Goal: Task Accomplishment & Management: Use online tool/utility

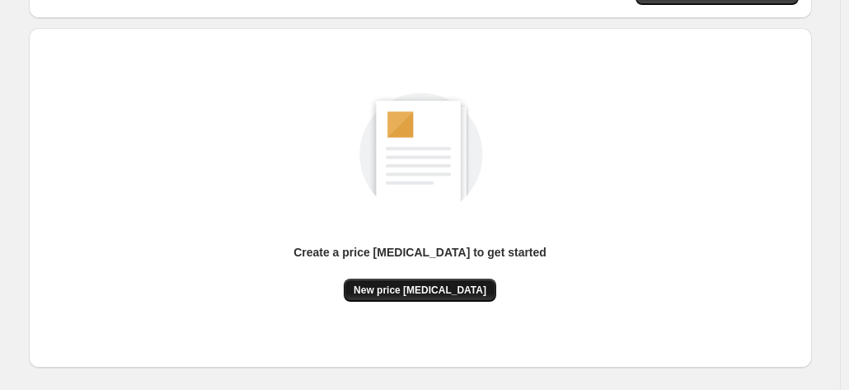
scroll to position [165, 0]
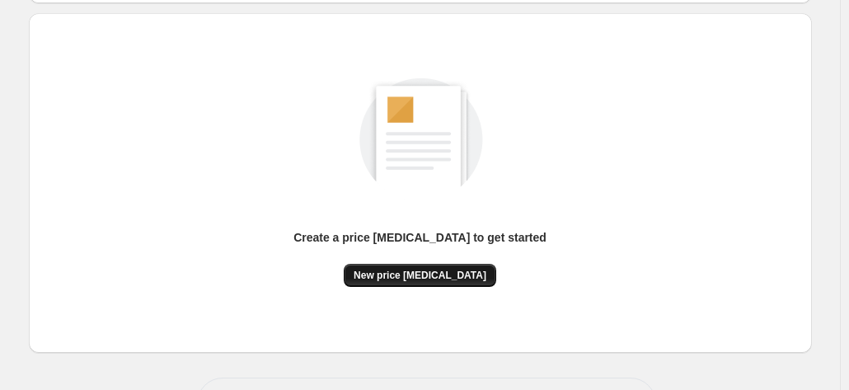
click at [426, 277] on span "New price [MEDICAL_DATA]" at bounding box center [420, 275] width 133 height 13
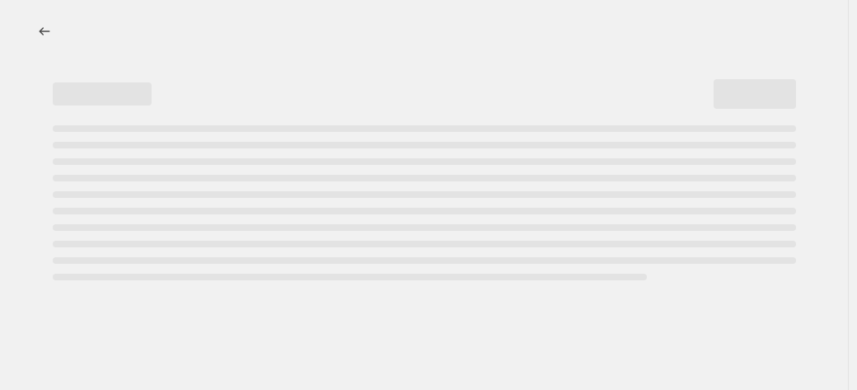
select select "percentage"
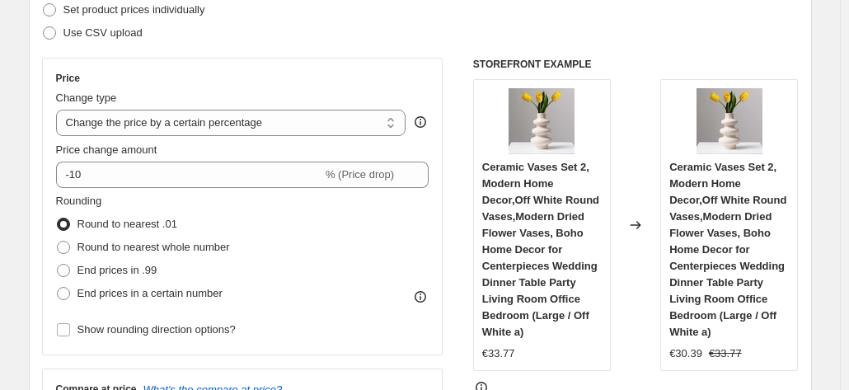
scroll to position [247, 0]
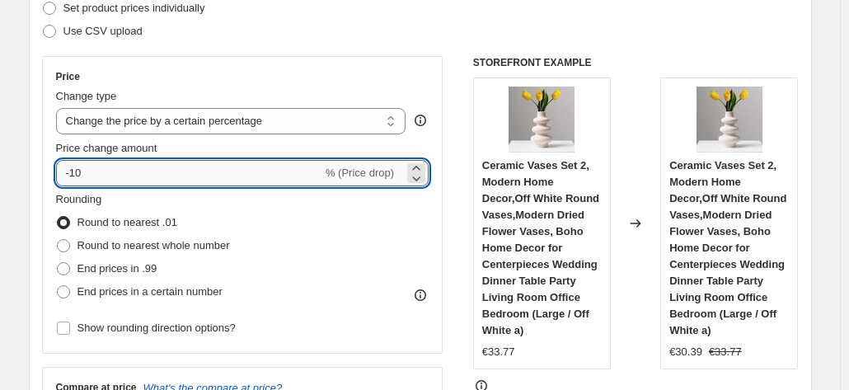
click at [117, 177] on input "-10" at bounding box center [189, 173] width 266 height 26
type input "-1"
type input "-40"
click at [143, 271] on span "End prices in .99" at bounding box center [117, 268] width 80 height 12
click at [58, 263] on input "End prices in .99" at bounding box center [57, 262] width 1 height 1
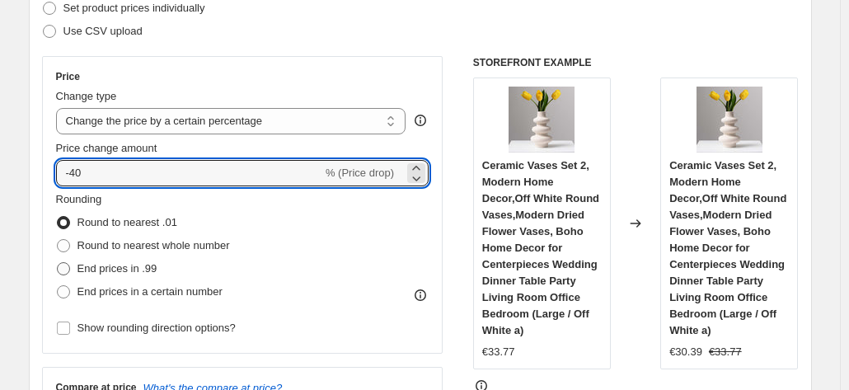
radio input "true"
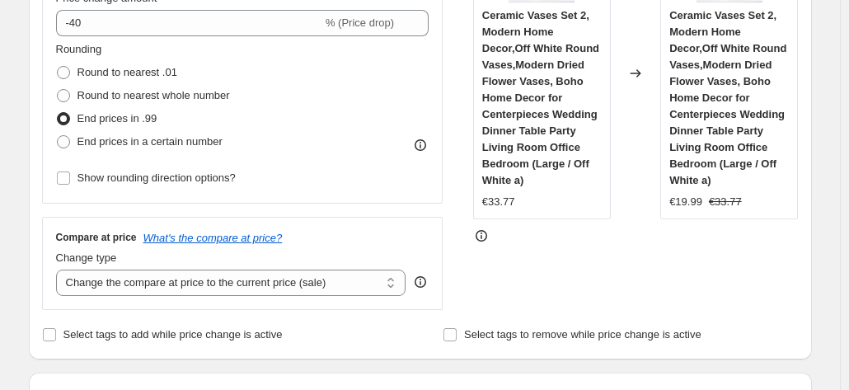
scroll to position [412, 0]
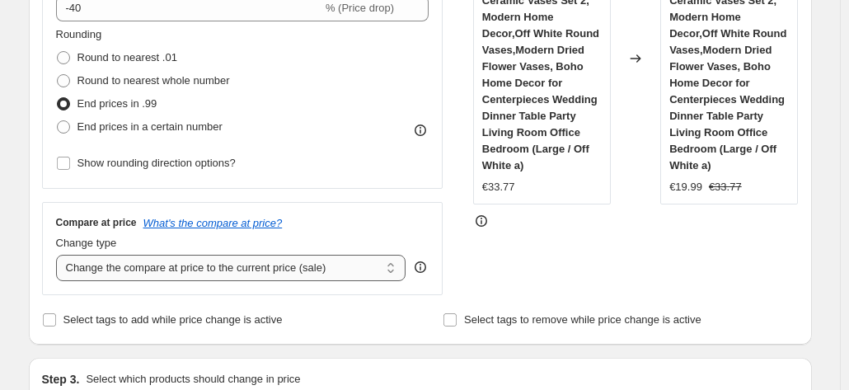
click at [175, 266] on select "Change the compare at price to the current price (sale) Change the compare at p…" at bounding box center [231, 268] width 350 height 26
select select "remove"
click at [59, 255] on select "Change the compare at price to the current price (sale) Change the compare at p…" at bounding box center [231, 268] width 350 height 26
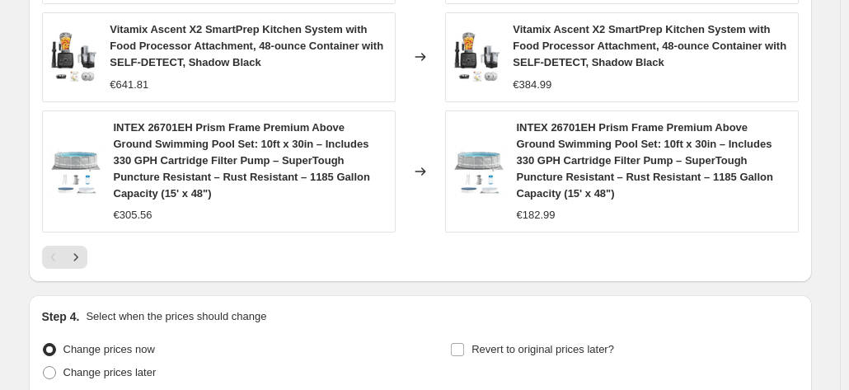
scroll to position [1445, 0]
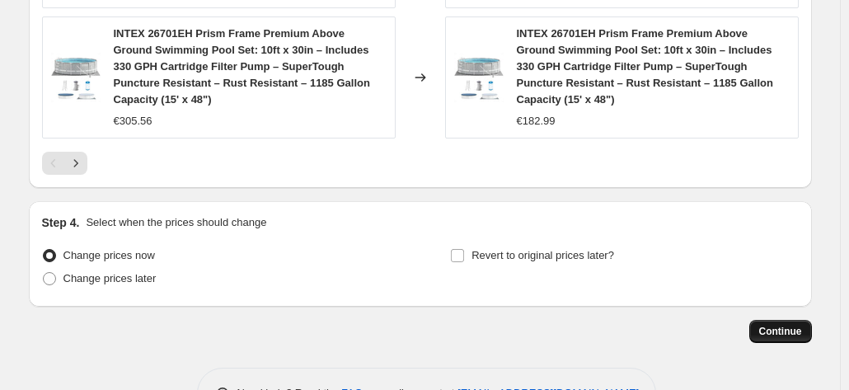
click at [772, 325] on span "Continue" at bounding box center [780, 331] width 43 height 13
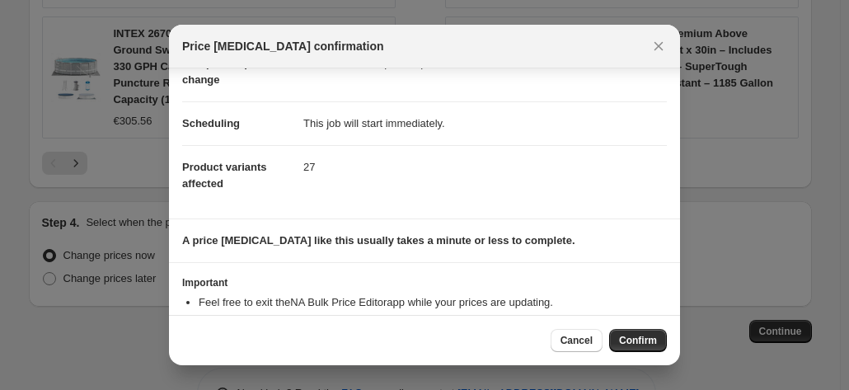
scroll to position [150, 0]
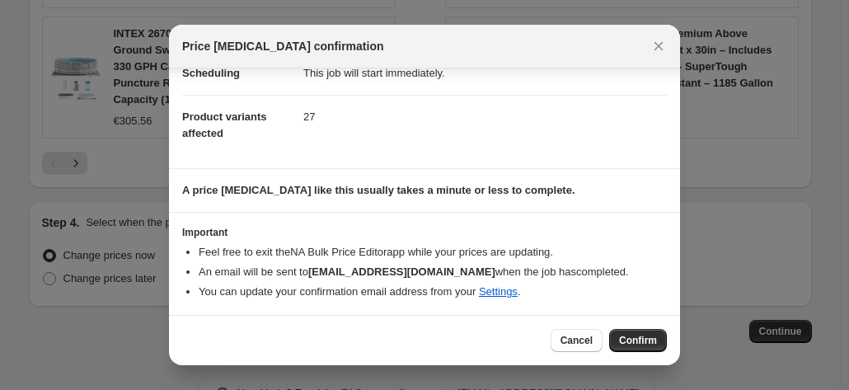
click at [641, 339] on span "Confirm" at bounding box center [638, 340] width 38 height 13
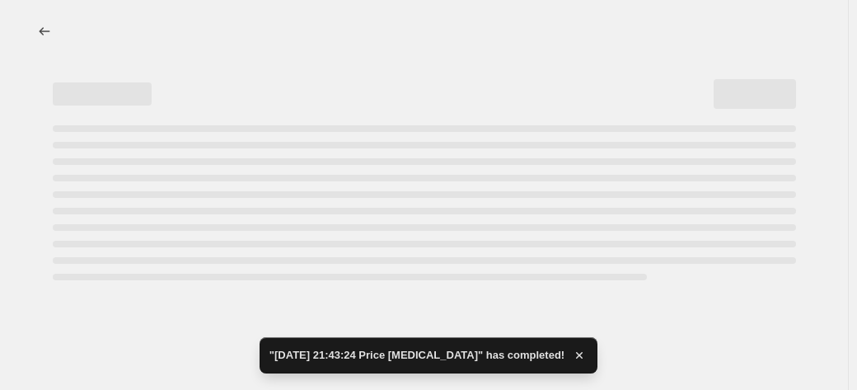
select select "percentage"
select select "remove"
